Goal: Use online tool/utility: Utilize a website feature to perform a specific function

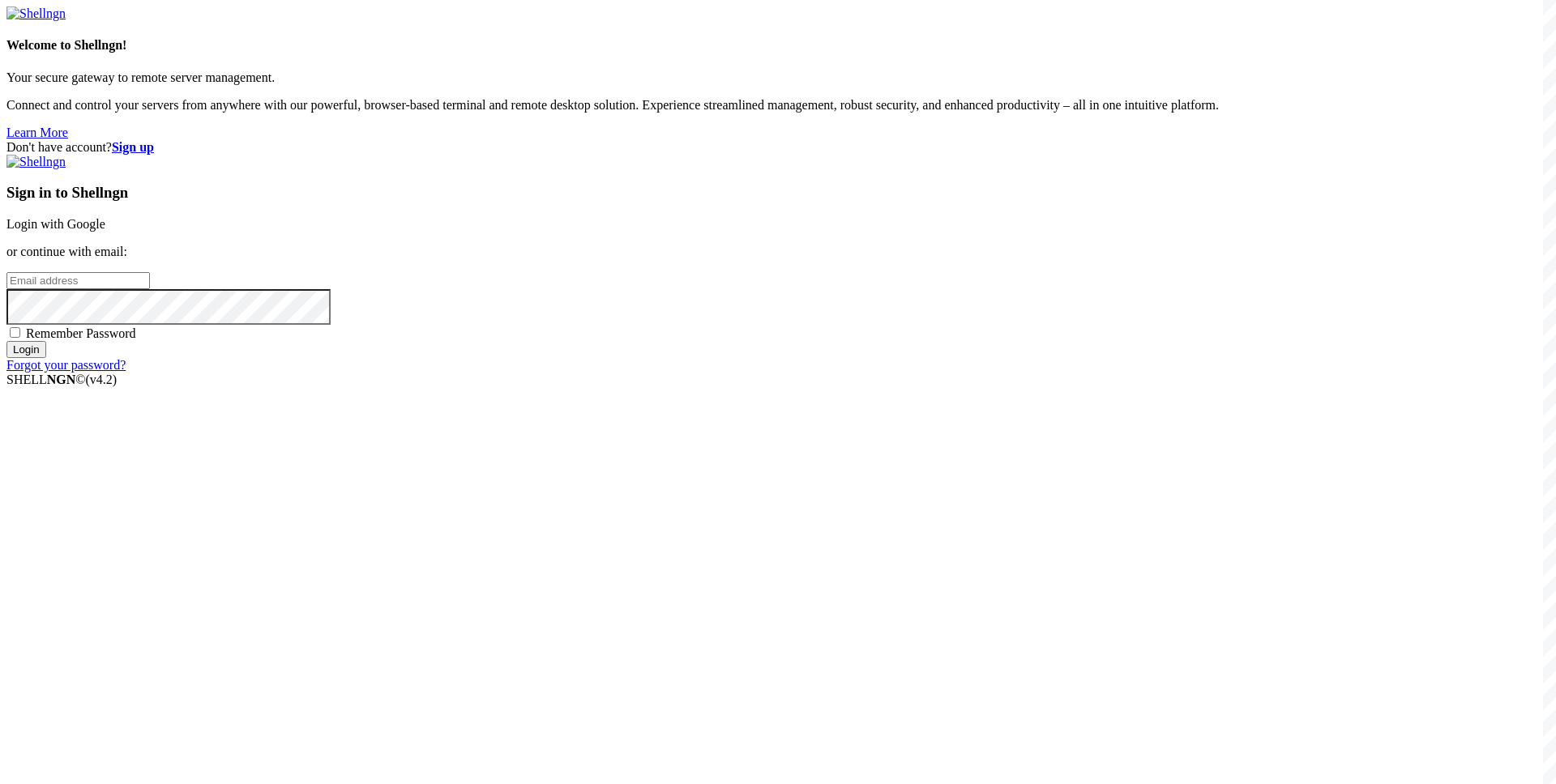
click at [150, 290] on input "email" at bounding box center [78, 281] width 144 height 17
type input "[EMAIL_ADDRESS][DOMAIN_NAME]"
click at [7, 341] on input "Login" at bounding box center [26, 350] width 40 height 17
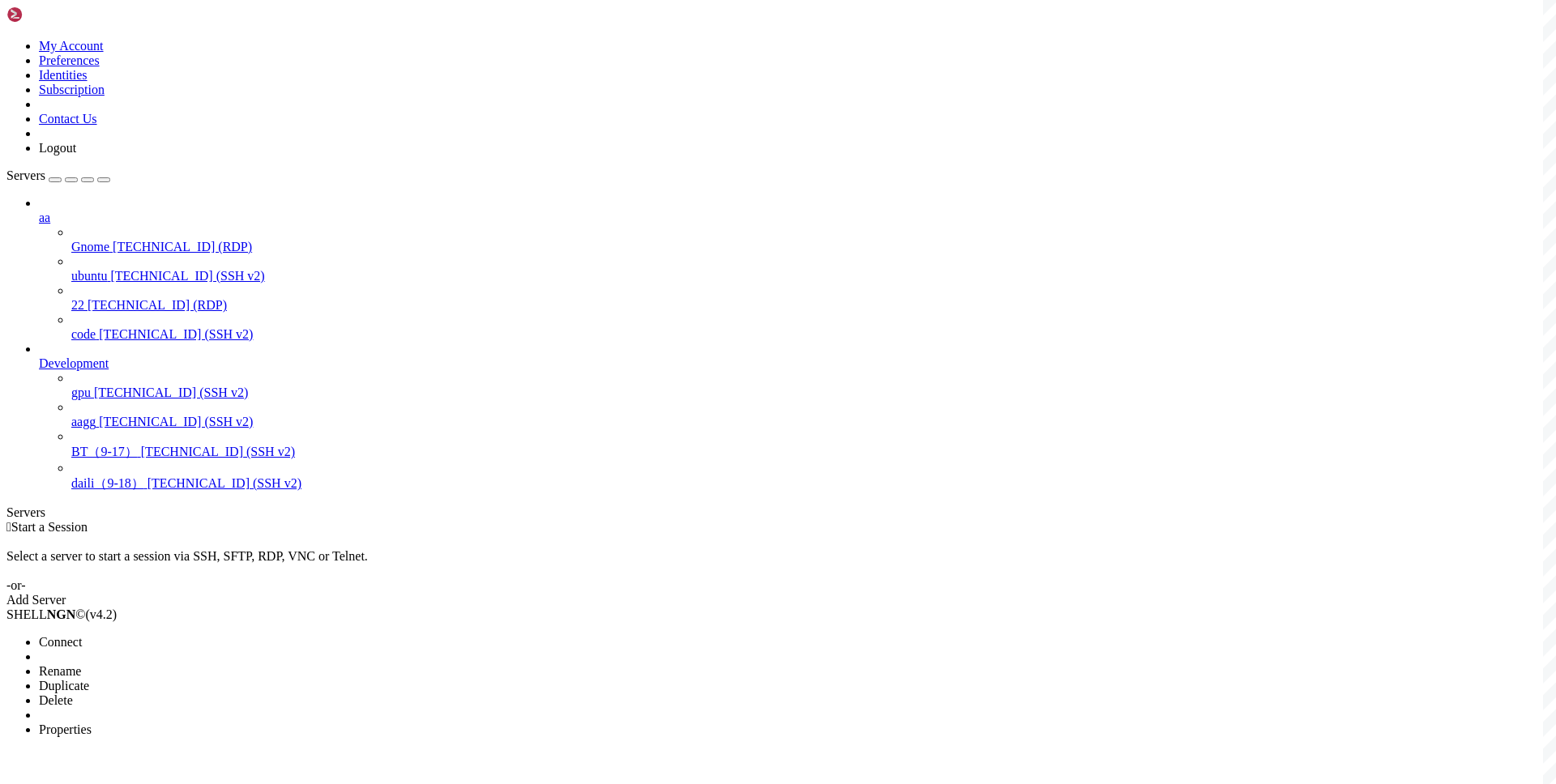
click at [82, 635] on span "Connect" at bounding box center [60, 642] width 42 height 14
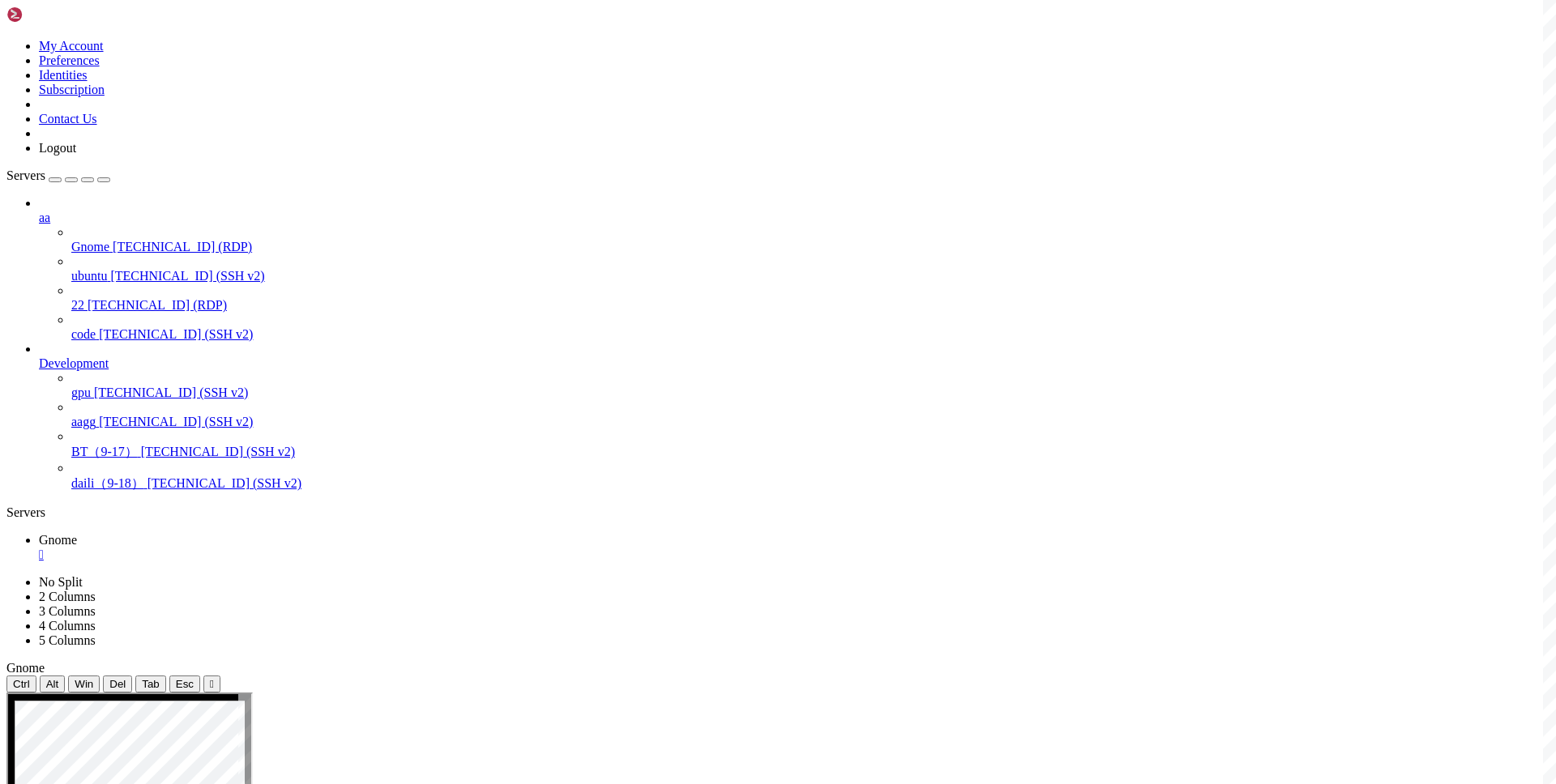
click at [280, 547] on div "" at bounding box center [794, 554] width 1511 height 14
